Goal: Contribute content: Contribute content

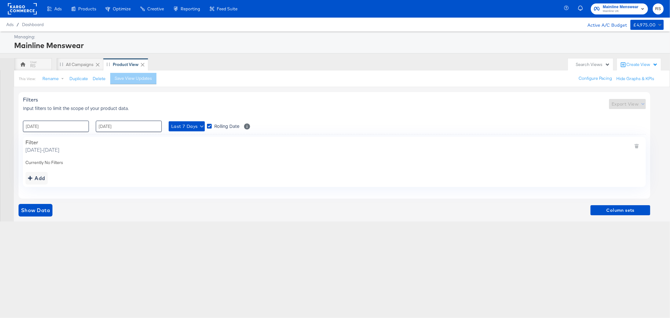
click at [0, 0] on div "My Designs" at bounding box center [0, 0] width 0 height 0
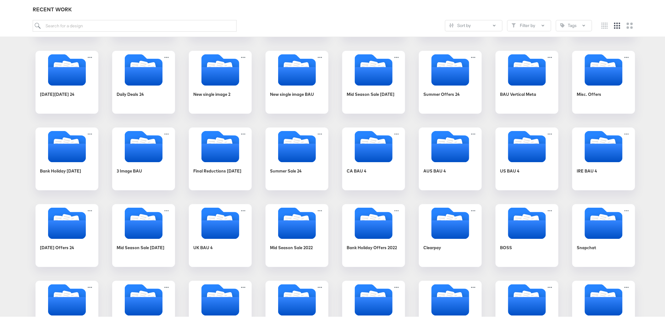
scroll to position [220, 0]
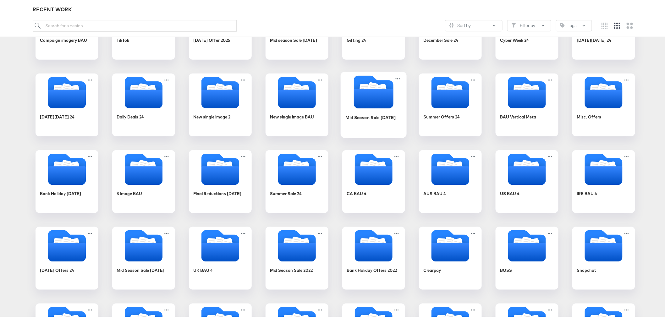
click at [374, 100] on icon "Folder" at bounding box center [373, 97] width 40 height 19
click at [374, 100] on div "Payday Offers 25 Bank Holiday Offers 25 SOCIALEXTRA10 New in Bestseller Summer …" at bounding box center [335, 295] width 658 height 753
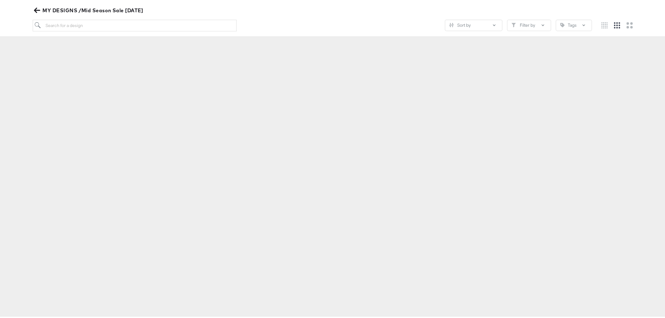
scroll to position [72, 0]
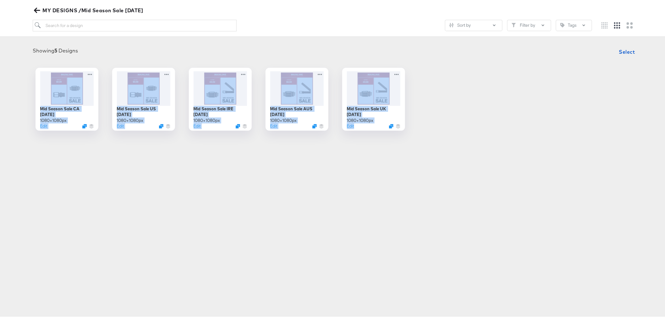
click at [36, 7] on icon "button" at bounding box center [37, 9] width 6 height 5
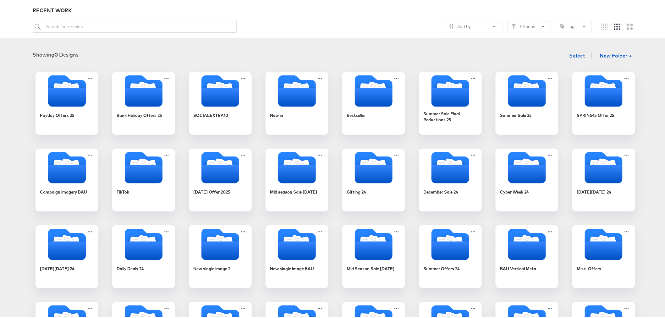
scroll to position [70, 0]
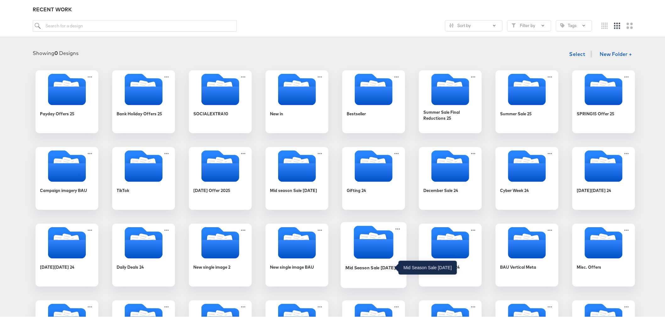
click at [375, 266] on div "Mid Season Sale [DATE]" at bounding box center [370, 266] width 50 height 6
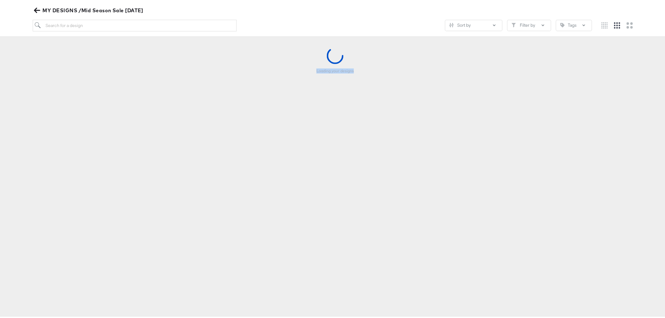
scroll to position [69, 0]
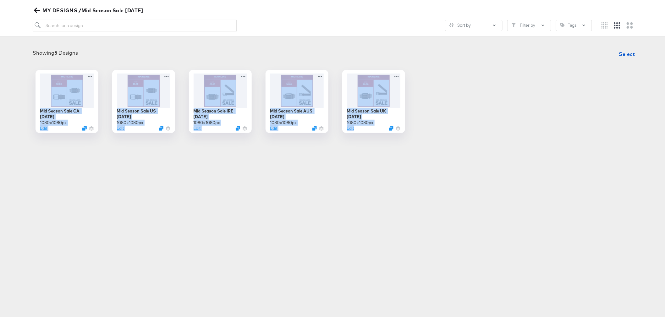
click at [395, 229] on div "Products Creative Reporting Feed Suite Accounts Mainline UK RS Creative / Creat…" at bounding box center [335, 90] width 670 height 318
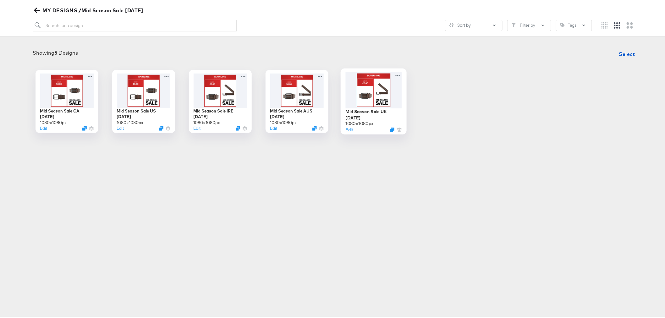
click at [363, 79] on div at bounding box center [373, 89] width 56 height 36
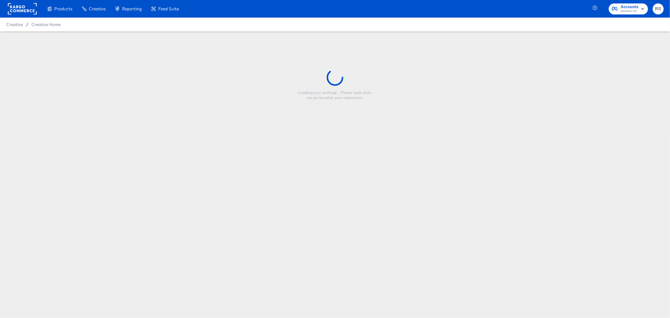
type input "Mid Season Sale UK [DATE]"
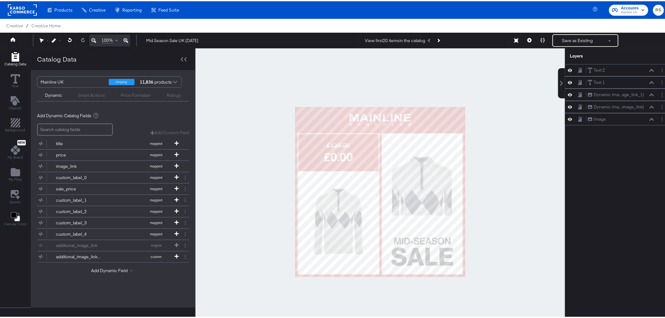
click at [518, 132] on div at bounding box center [379, 190] width 369 height 287
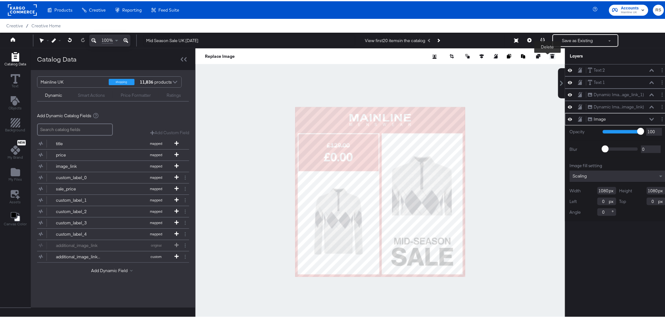
click at [551, 57] on icon at bounding box center [552, 55] width 3 height 3
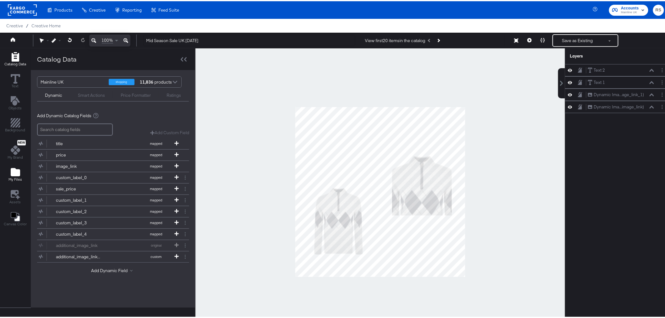
click at [11, 175] on icon "Add Files" at bounding box center [15, 170] width 9 height 9
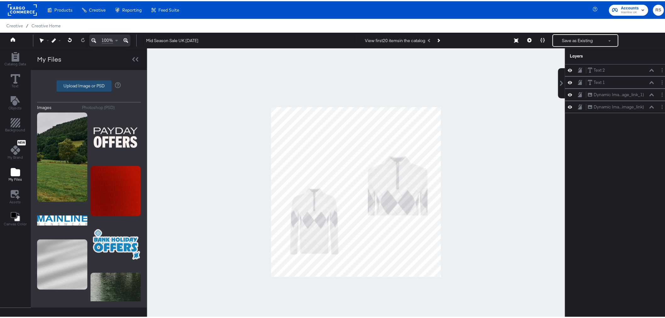
click at [84, 86] on label "Upload Image or PSD" at bounding box center [84, 84] width 54 height 11
click at [89, 85] on input "Upload Image or PSD" at bounding box center [89, 85] width 0 height 0
type input "C:\fakepath\MM-SOCIAL-STITCHERADS-MIDSEASONSALE-250809-001.png"
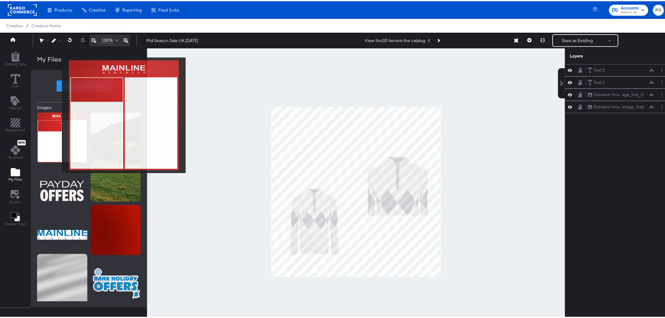
click at [58, 114] on img at bounding box center [62, 136] width 50 height 50
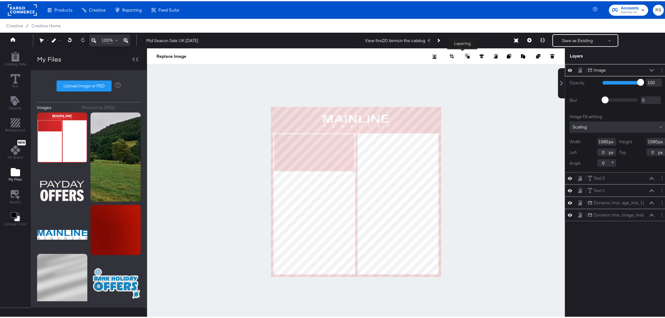
click at [465, 54] on icon at bounding box center [467, 55] width 4 height 4
click at [455, 105] on button "Send to Back" at bounding box center [451, 105] width 48 height 12
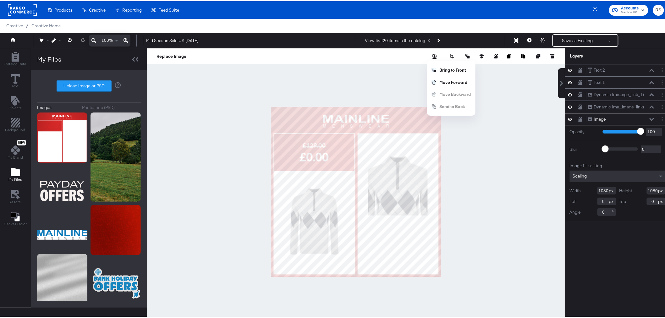
click at [516, 163] on div at bounding box center [356, 190] width 418 height 287
